Goal: Information Seeking & Learning: Learn about a topic

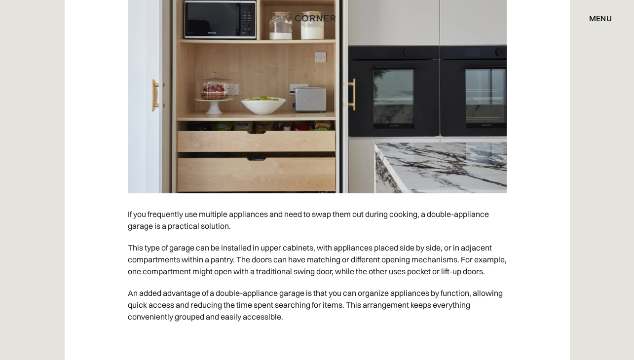
scroll to position [4035, 0]
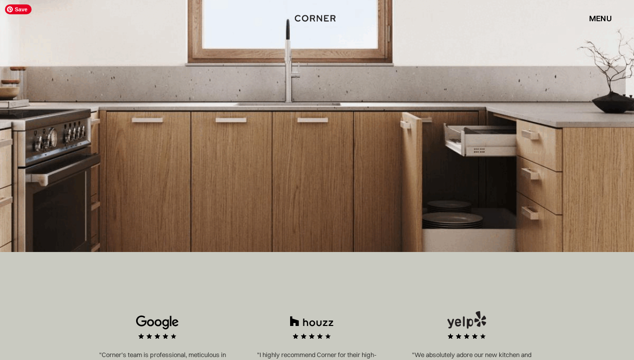
scroll to position [256, 0]
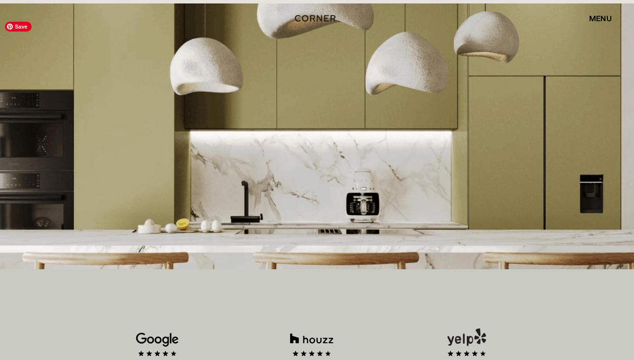
click at [182, 112] on img at bounding box center [317, 136] width 634 height 266
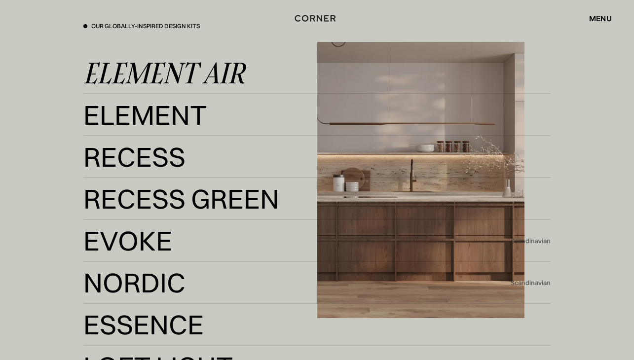
scroll to position [1840, 0]
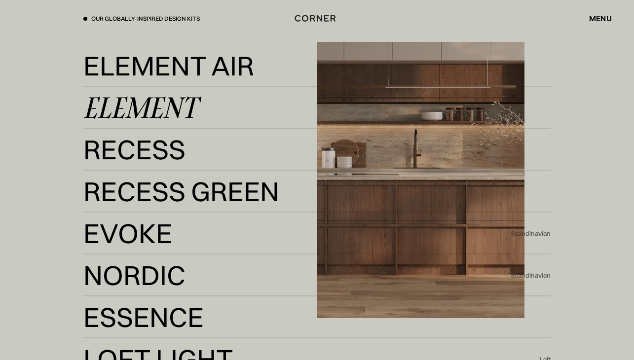
click at [152, 119] on div "Element" at bounding box center [139, 108] width 113 height 24
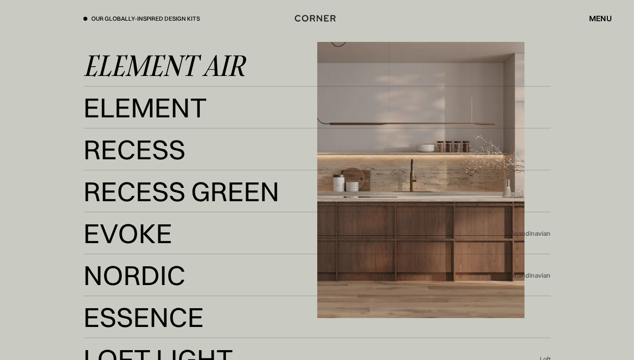
click at [157, 76] on div "Element Air" at bounding box center [163, 66] width 161 height 24
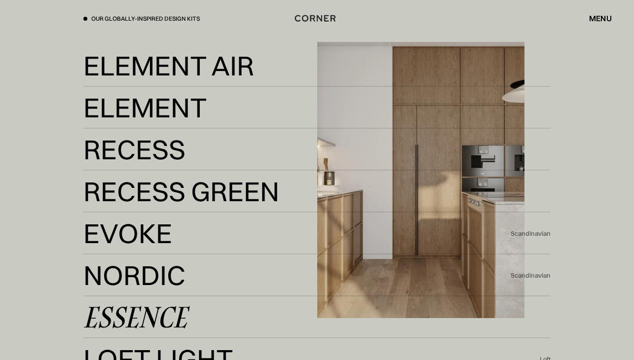
click at [151, 329] on div "Essence" at bounding box center [135, 317] width 104 height 24
